Goal: Task Accomplishment & Management: Complete application form

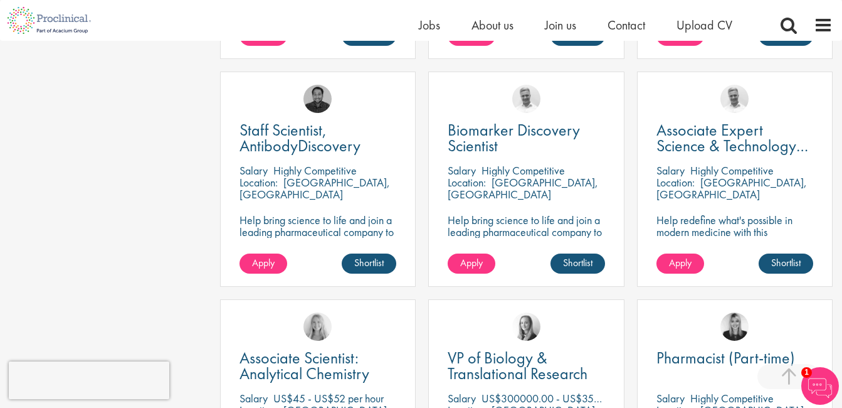
scroll to position [627, 0]
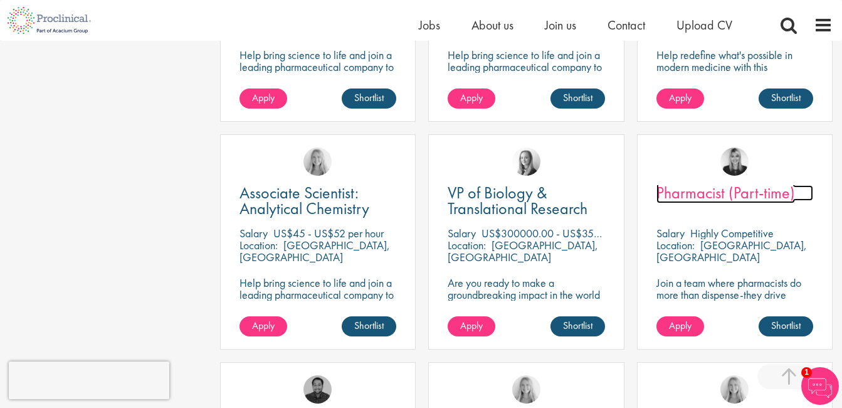
click at [707, 186] on span "Pharmacist (Part-time)" at bounding box center [726, 192] width 139 height 21
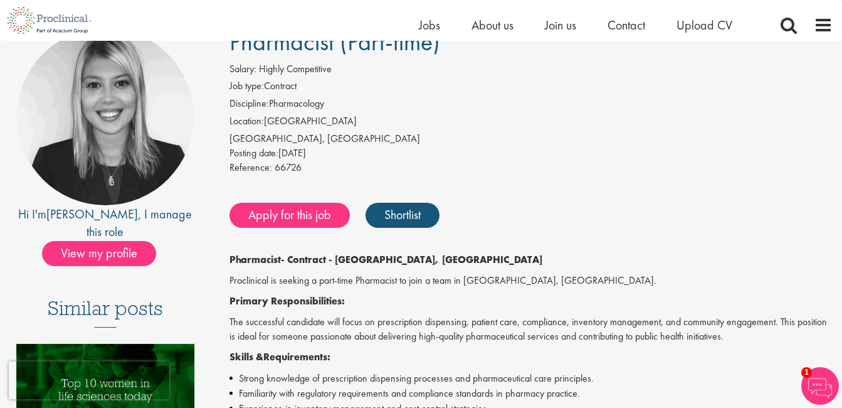
scroll to position [63, 0]
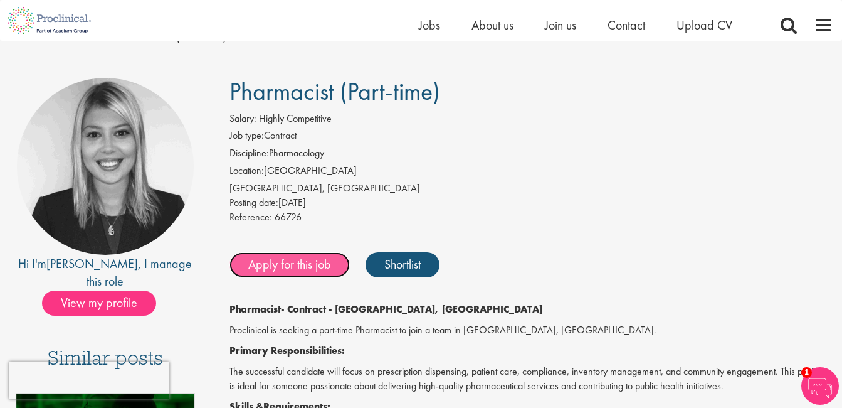
click at [283, 266] on link "Apply for this job" at bounding box center [290, 264] width 120 height 25
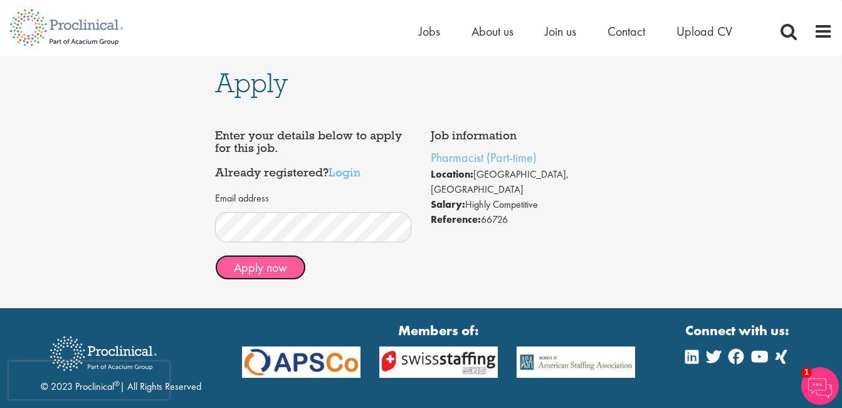
click at [248, 270] on button "Apply now" at bounding box center [260, 267] width 91 height 25
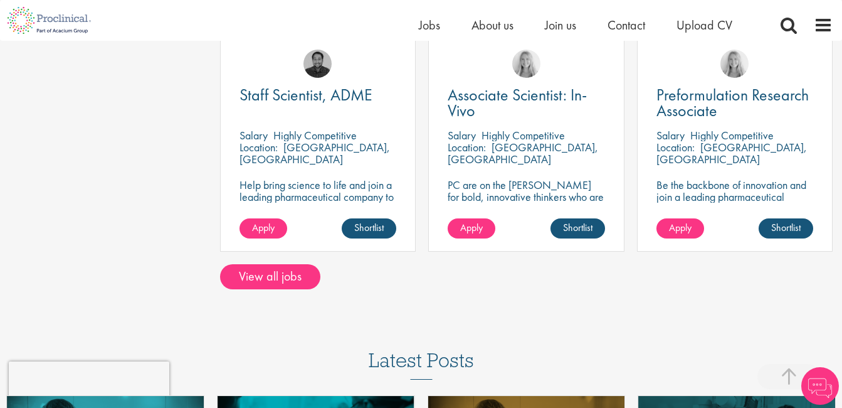
scroll to position [1019, 0]
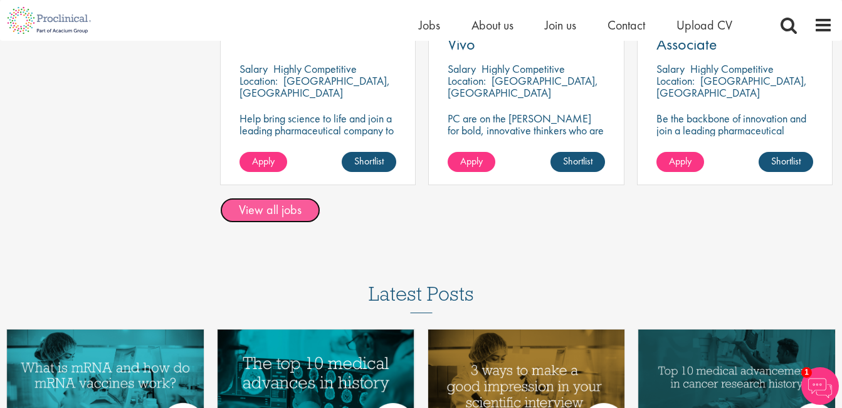
click at [302, 215] on link "View all jobs" at bounding box center [270, 210] width 100 height 25
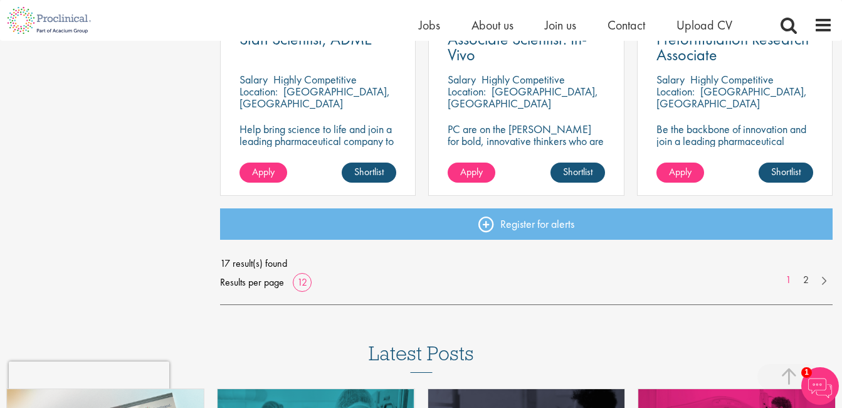
scroll to position [1066, 0]
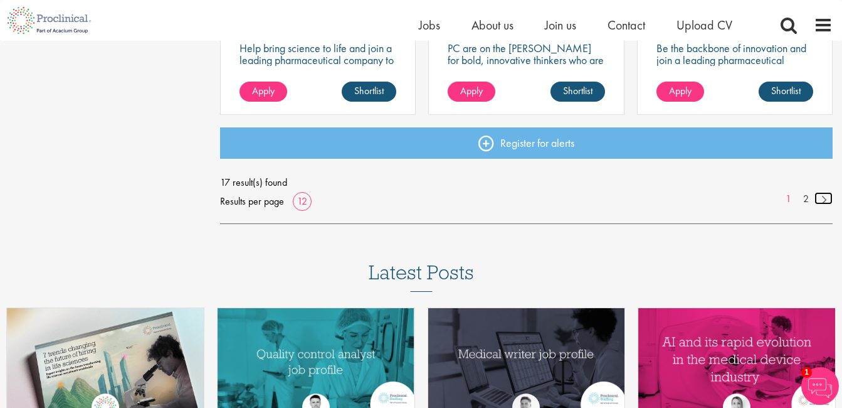
click at [823, 197] on link at bounding box center [824, 198] width 18 height 13
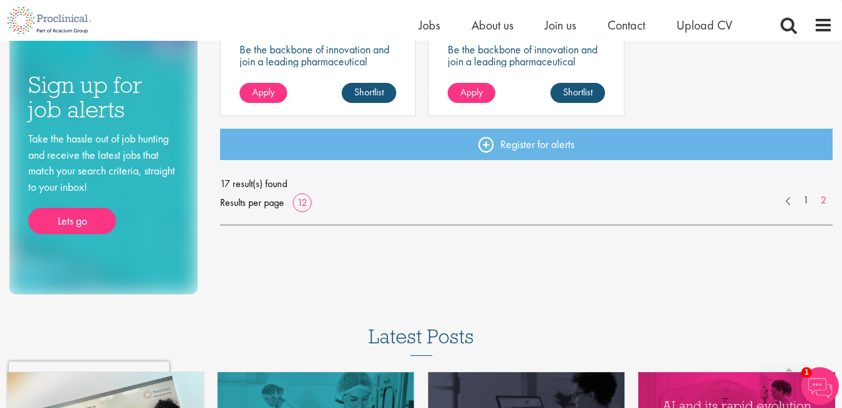
scroll to position [627, 0]
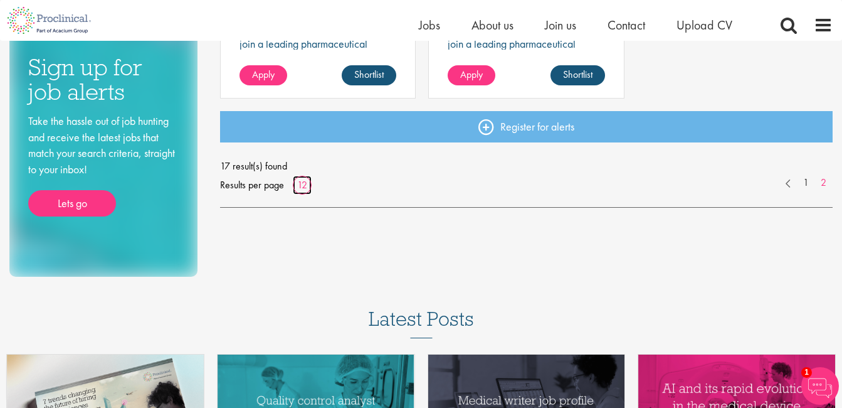
click at [300, 187] on link "12" at bounding box center [302, 184] width 19 height 13
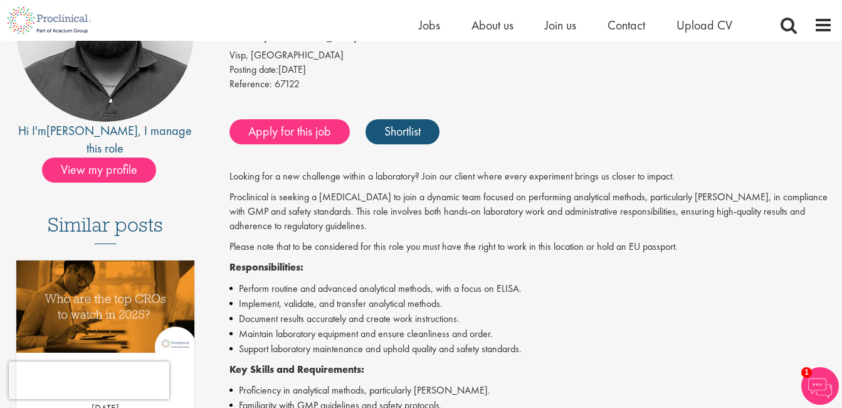
scroll to position [188, 0]
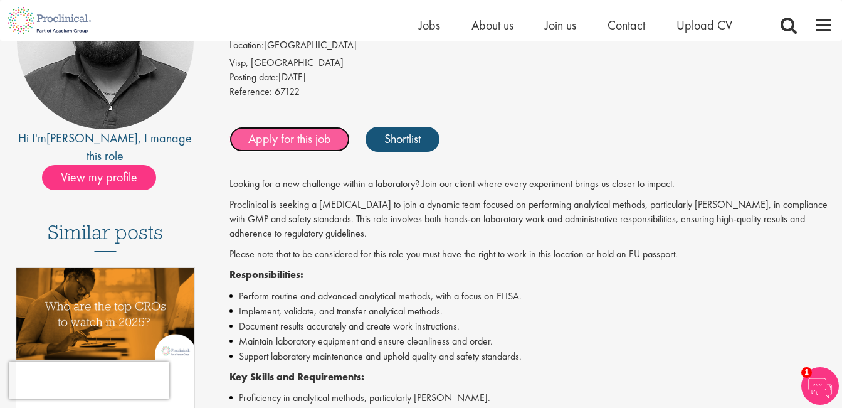
click at [311, 137] on link "Apply for this job" at bounding box center [290, 139] width 120 height 25
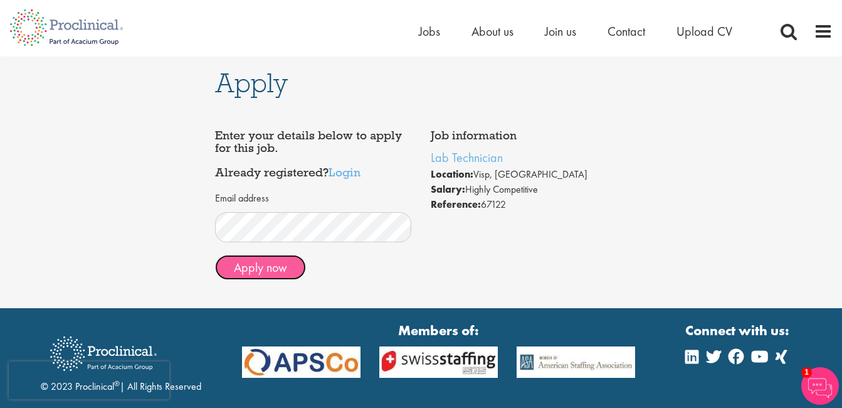
click at [268, 265] on button "Apply now" at bounding box center [260, 267] width 91 height 25
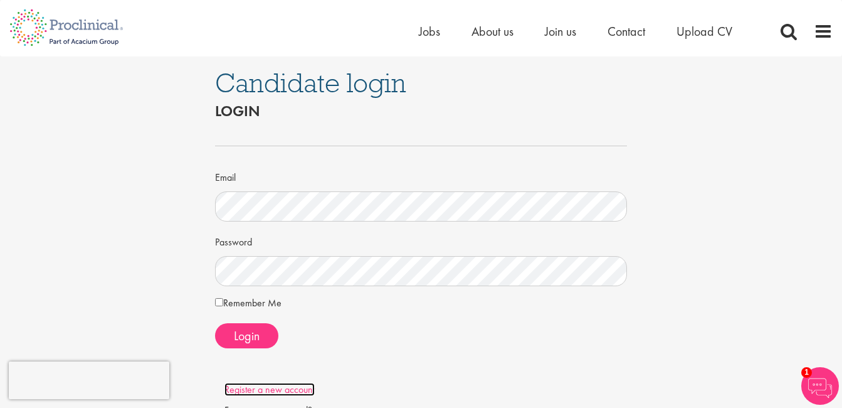
click at [243, 391] on link "Register a new account" at bounding box center [270, 389] width 90 height 13
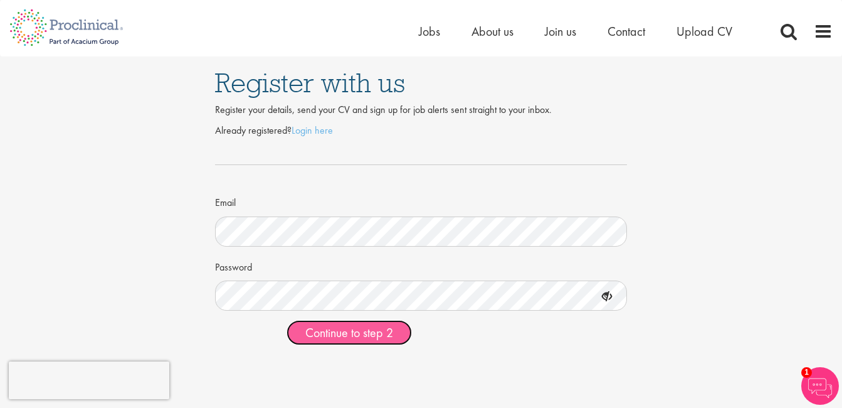
click at [399, 332] on button "Continue to step 2" at bounding box center [349, 332] width 125 height 25
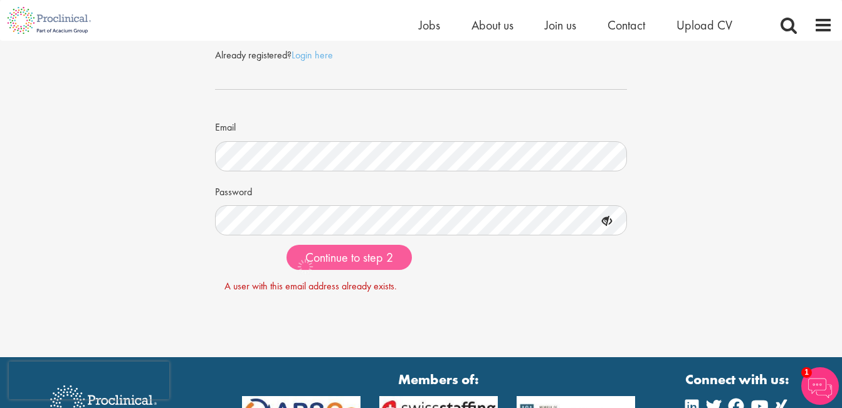
scroll to position [66, 0]
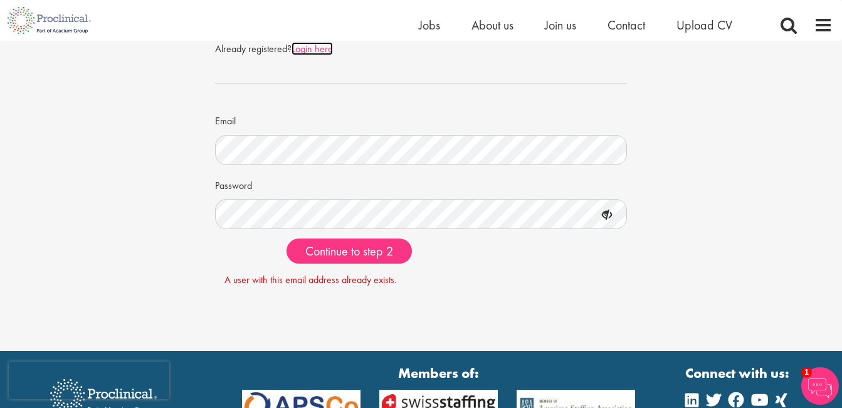
click at [307, 49] on link "Login here" at bounding box center [312, 48] width 41 height 13
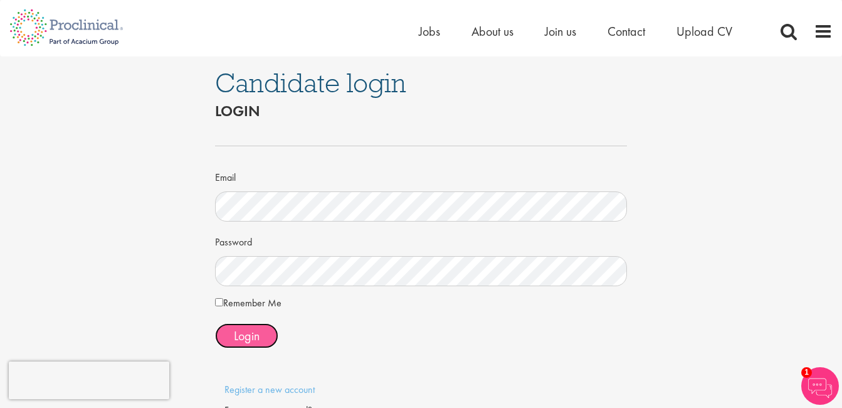
click at [248, 326] on button "Login" at bounding box center [246, 335] width 63 height 25
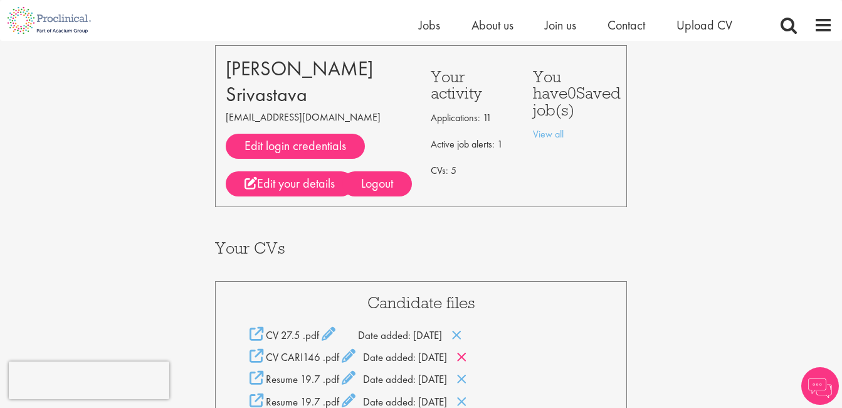
scroll to position [125, 0]
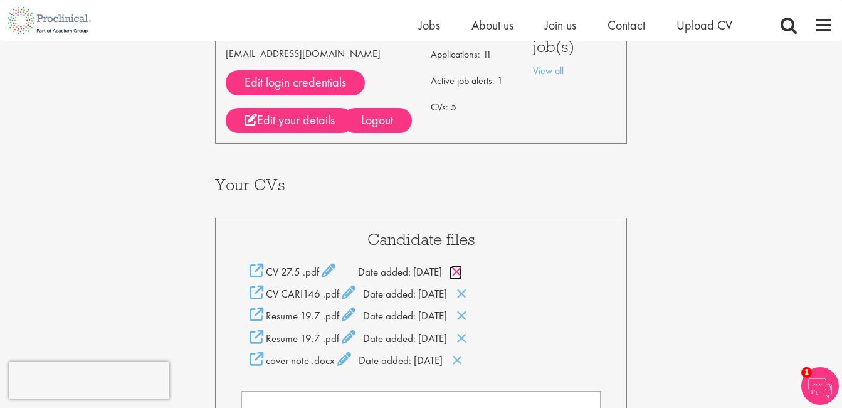
click at [462, 273] on icon at bounding box center [457, 272] width 11 height 14
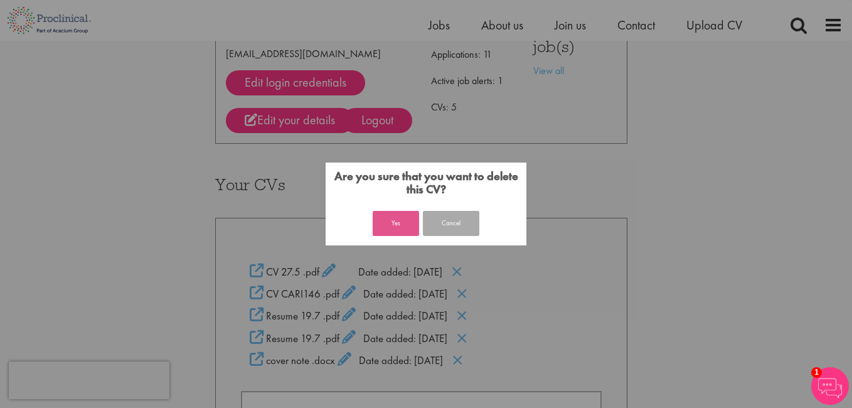
click at [406, 224] on button "Yes" at bounding box center [395, 223] width 46 height 25
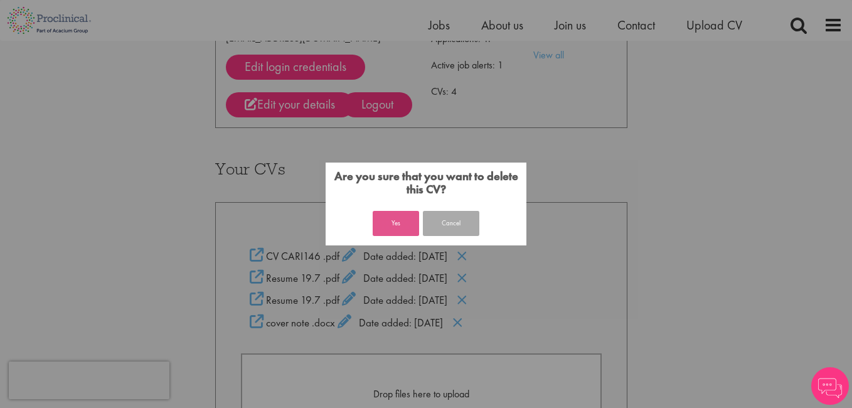
click at [401, 216] on button "Yes" at bounding box center [395, 223] width 46 height 25
click at [408, 211] on button "Yes" at bounding box center [395, 223] width 46 height 25
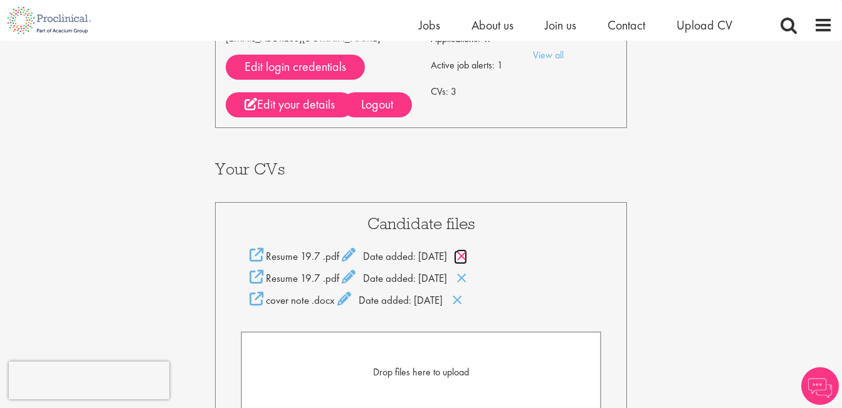
click at [467, 255] on icon at bounding box center [462, 256] width 11 height 14
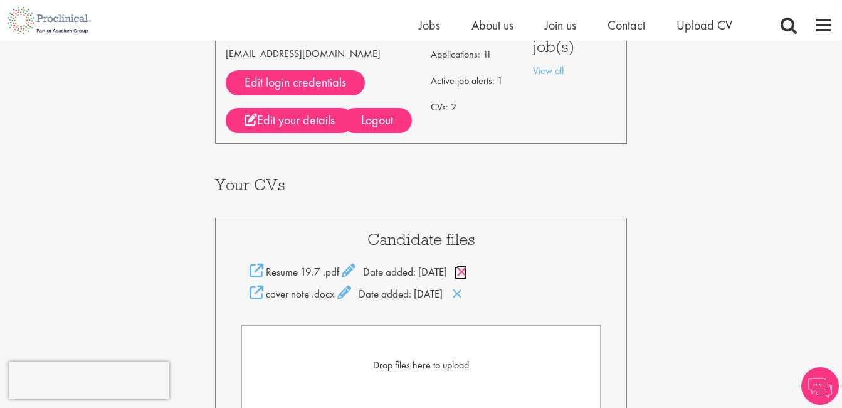
click at [467, 270] on icon at bounding box center [462, 272] width 11 height 14
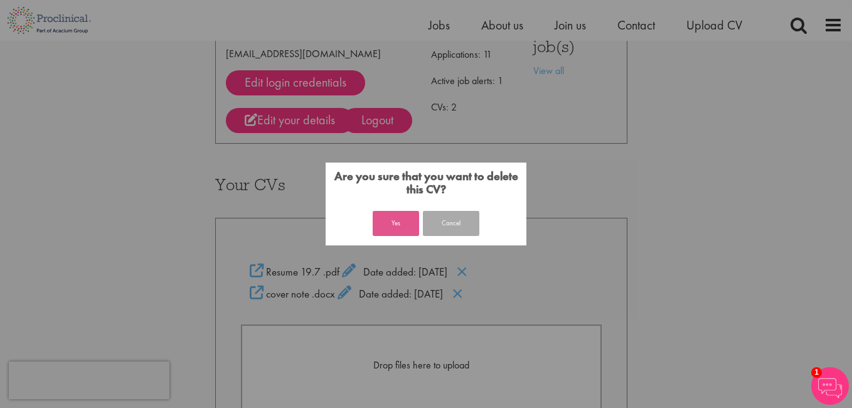
click at [398, 225] on button "Yes" at bounding box center [395, 223] width 46 height 25
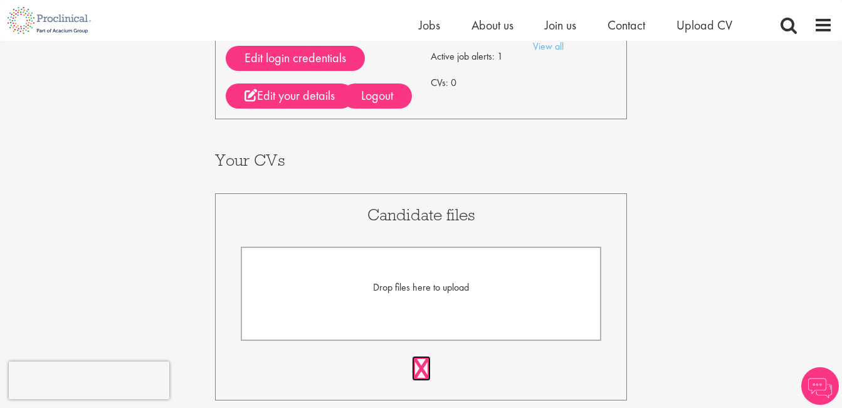
click at [423, 366] on link at bounding box center [421, 368] width 19 height 25
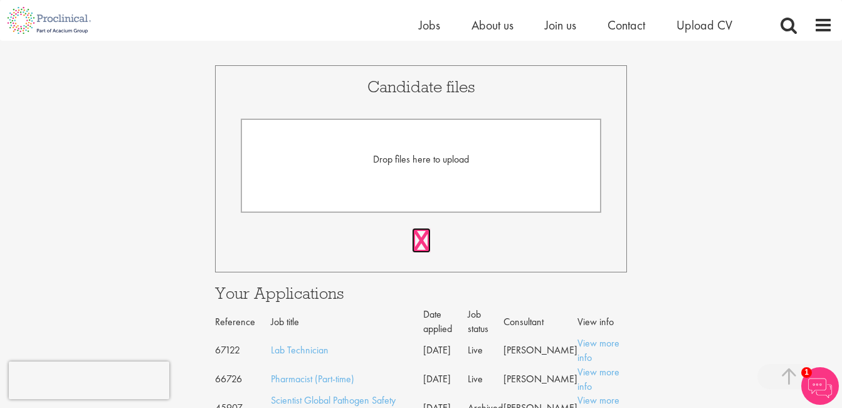
scroll to position [275, 0]
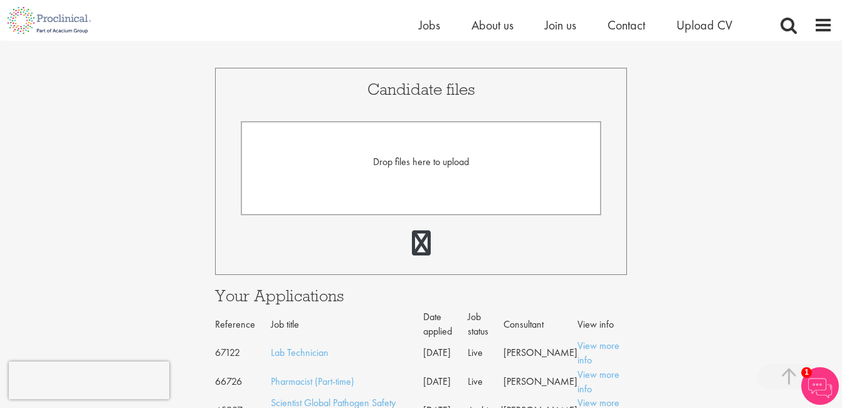
click at [421, 159] on span "Drop files here to upload" at bounding box center [421, 161] width 96 height 13
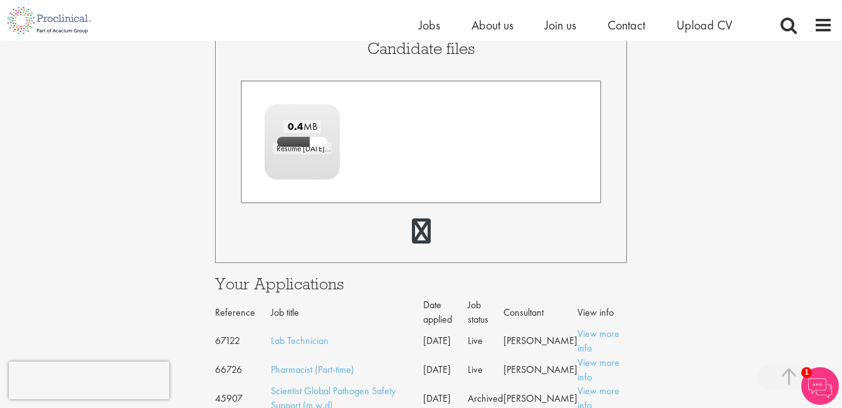
scroll to position [338, 0]
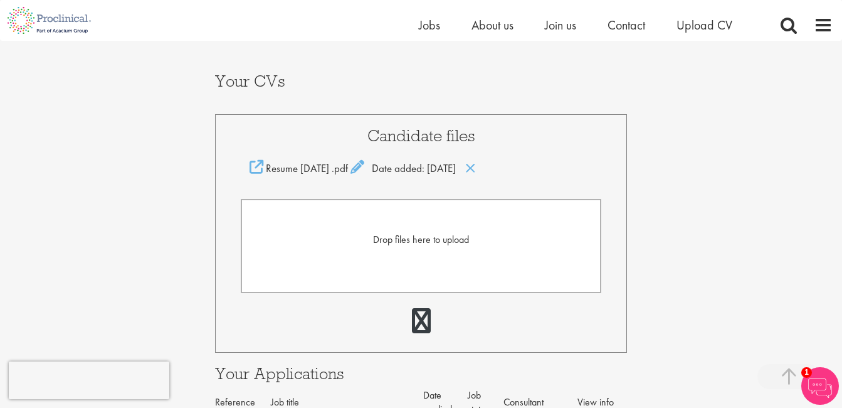
scroll to position [251, 0]
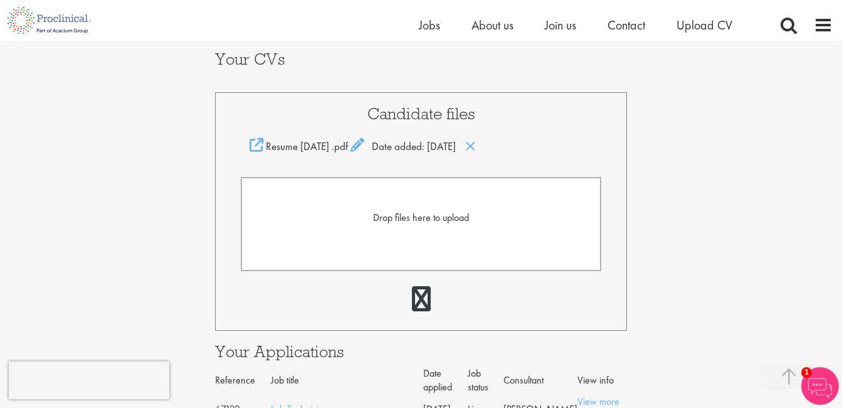
click at [433, 214] on span "Drop files here to upload" at bounding box center [421, 217] width 96 height 13
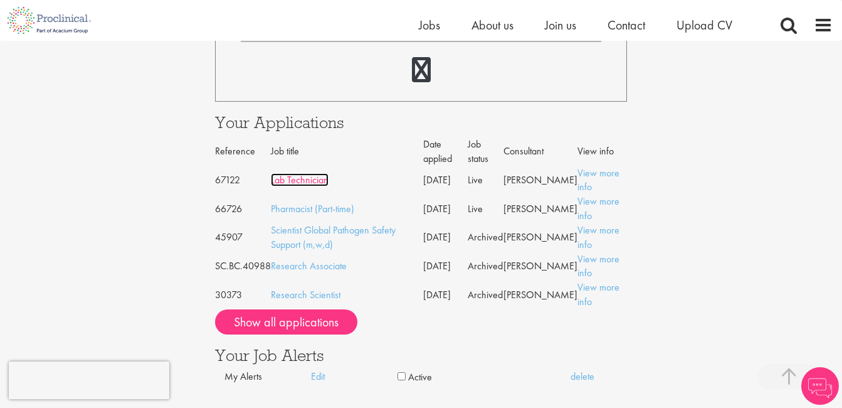
click at [304, 179] on link "Lab Technician" at bounding box center [300, 179] width 58 height 13
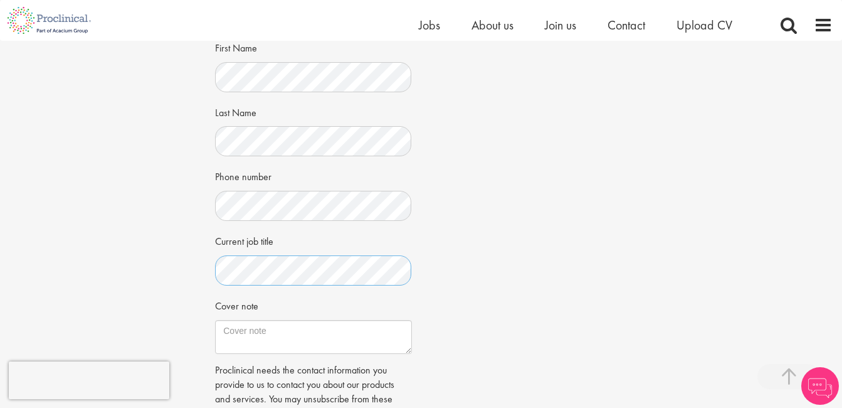
click at [148, 272] on div "Apply Job information [MEDICAL_DATA] Location: [GEOGRAPHIC_DATA], [GEOGRAPHIC_D…" at bounding box center [421, 125] width 861 height 796
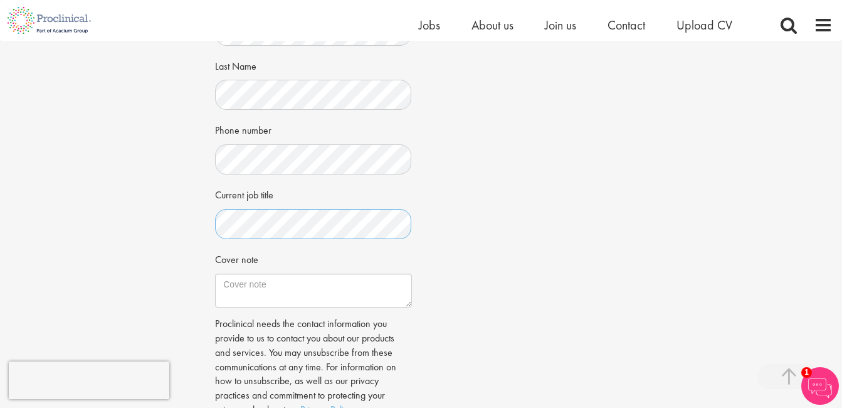
scroll to position [439, 0]
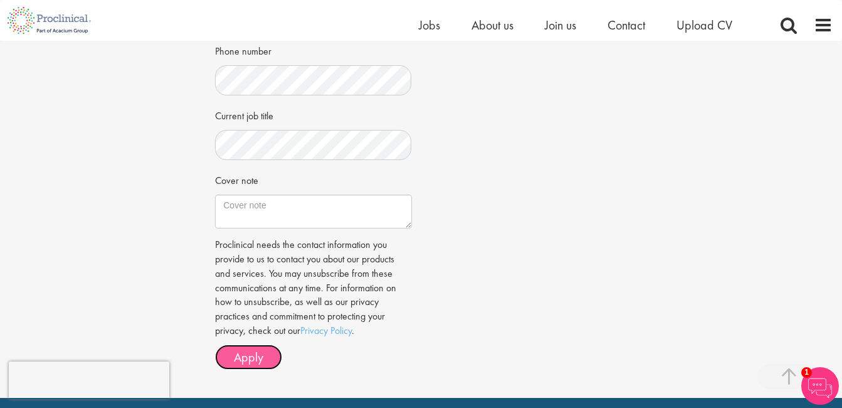
click at [253, 354] on span "Apply" at bounding box center [248, 357] width 29 height 16
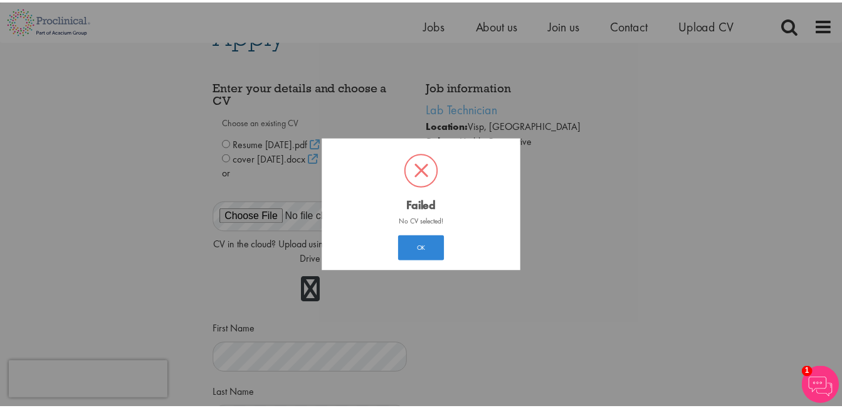
scroll to position [19, 0]
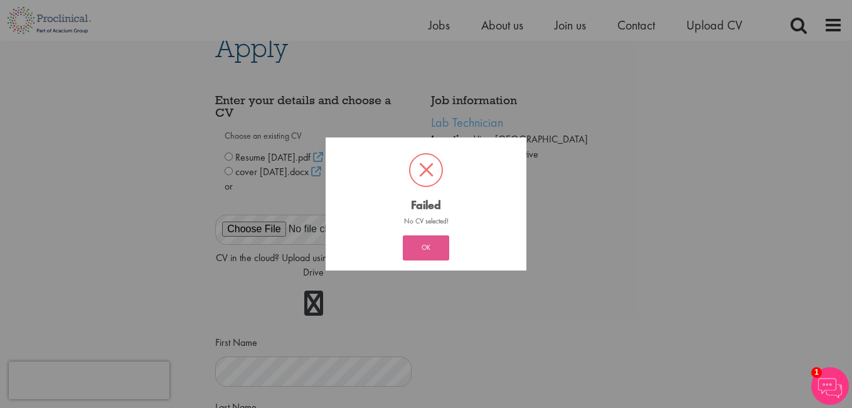
click at [419, 243] on button "OK" at bounding box center [426, 247] width 46 height 25
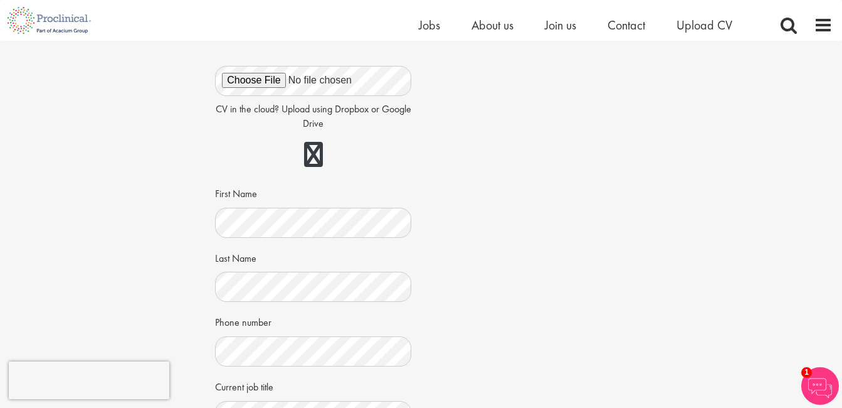
scroll to position [28, 0]
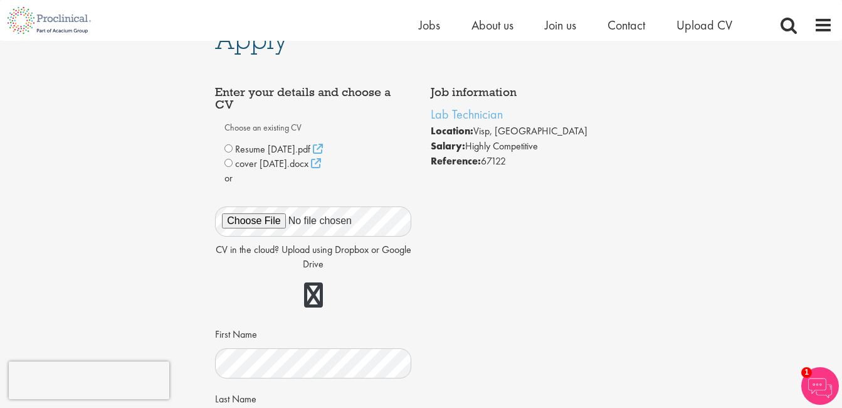
click at [228, 152] on div "Resume [DATE].pdf" at bounding box center [313, 149] width 177 height 15
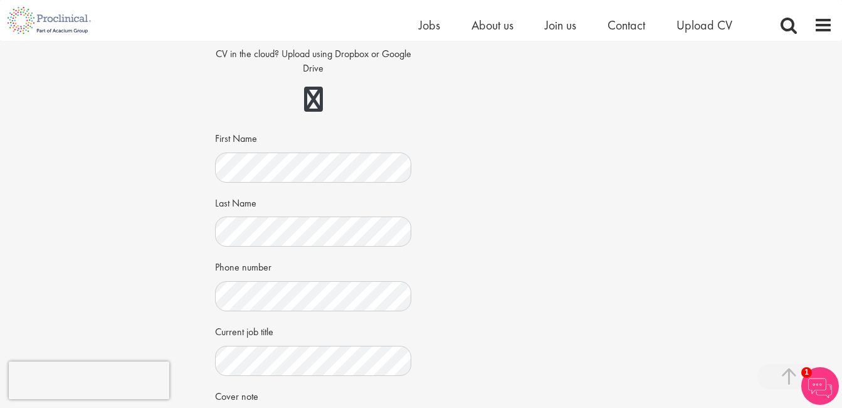
scroll to position [404, 0]
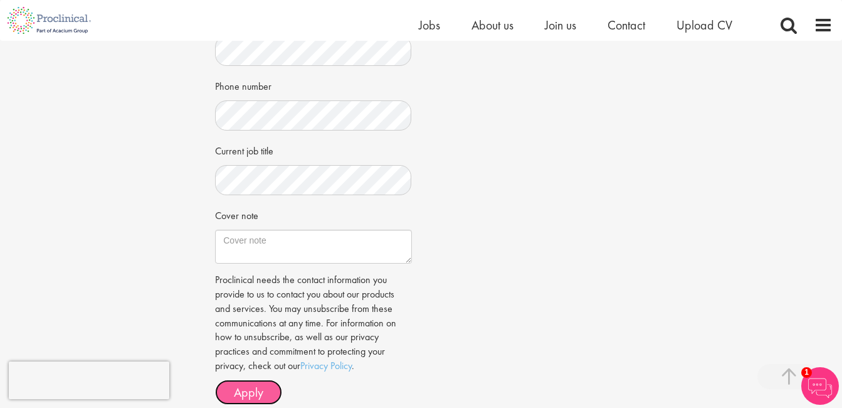
click at [237, 391] on span "Apply" at bounding box center [248, 392] width 29 height 16
